Goal: Information Seeking & Learning: Check status

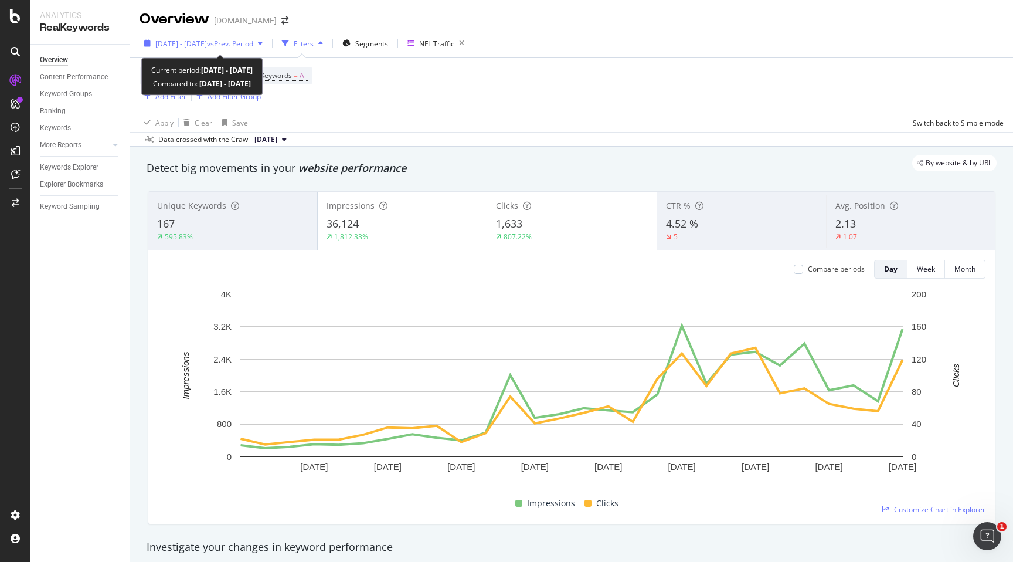
click at [263, 43] on icon "button" at bounding box center [260, 43] width 5 height 7
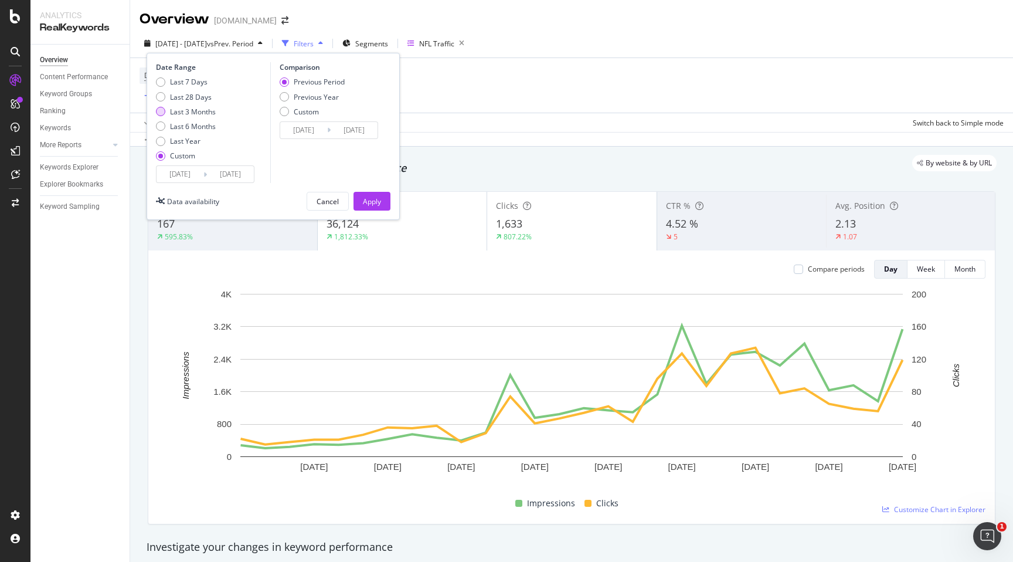
click at [211, 112] on div "Last 3 Months" at bounding box center [193, 112] width 46 height 10
type input "[DATE]"
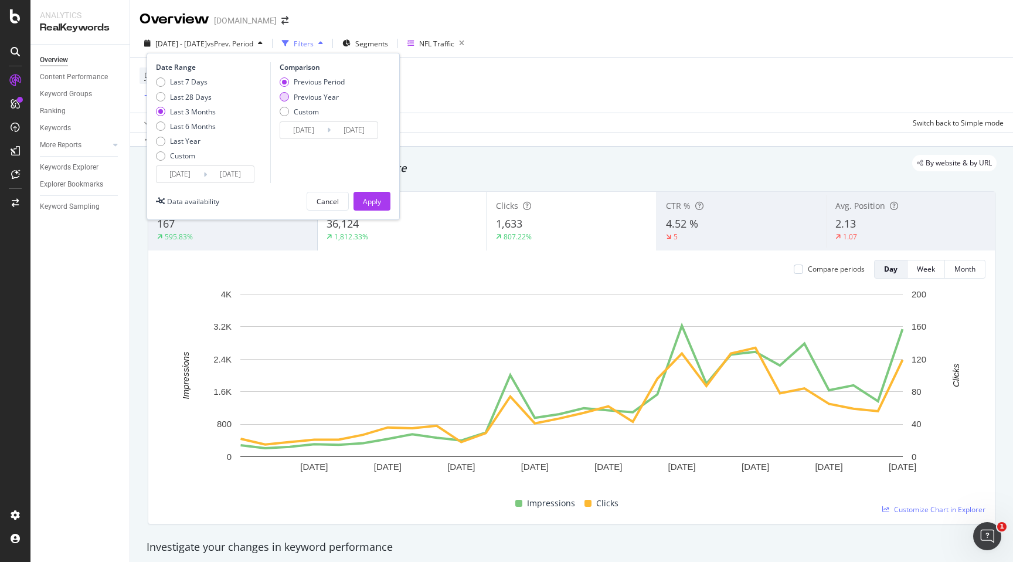
click at [328, 97] on div "Previous Year" at bounding box center [316, 97] width 45 height 10
type input "[DATE]"
click at [374, 202] on div "Apply" at bounding box center [372, 201] width 18 height 10
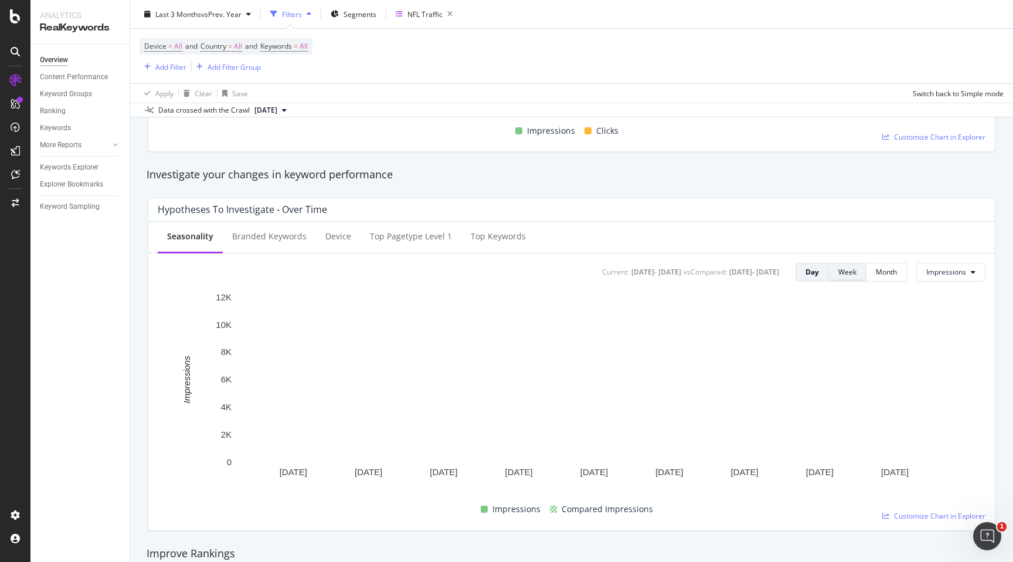
scroll to position [379, 0]
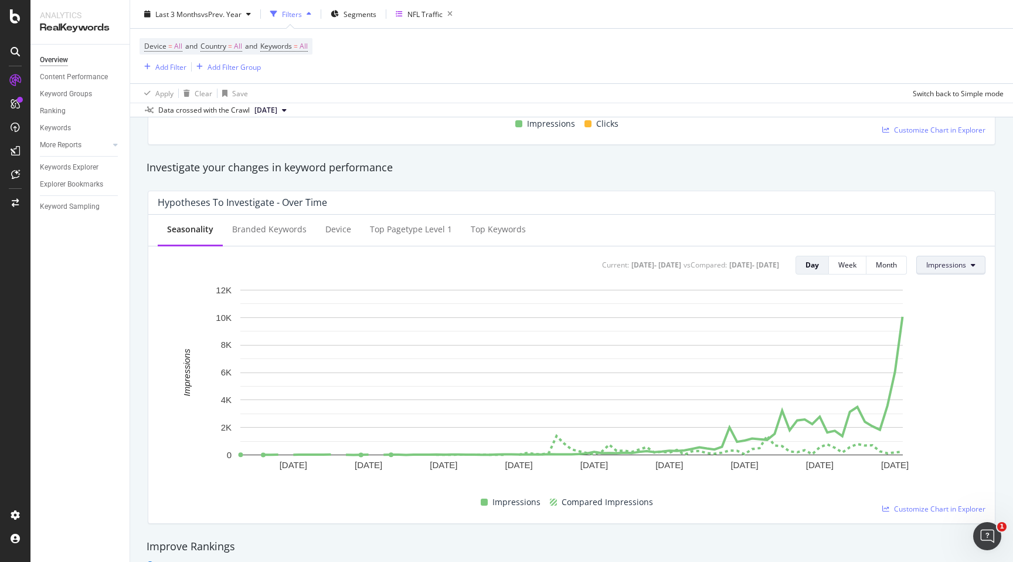
click at [939, 260] on span "Impressions" at bounding box center [947, 265] width 40 height 10
click at [942, 286] on span "Clicks" at bounding box center [954, 288] width 55 height 11
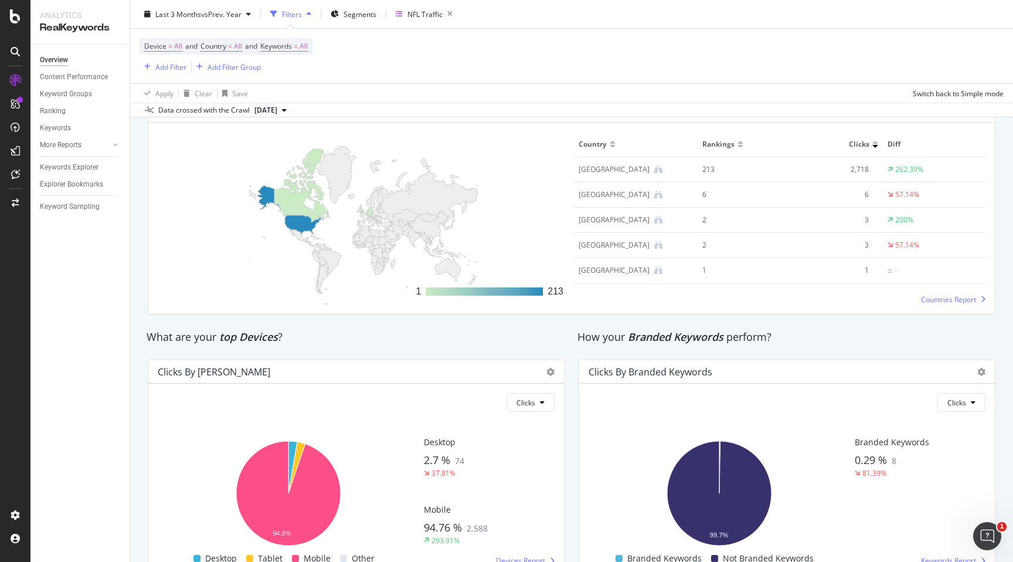
scroll to position [1814, 0]
